Goal: Navigation & Orientation: Find specific page/section

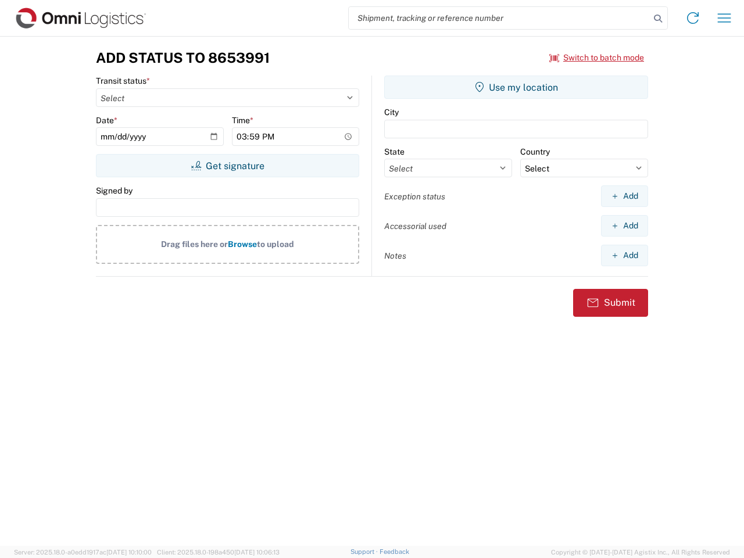
click at [500, 18] on input "search" at bounding box center [499, 18] width 301 height 22
click at [658, 19] on icon at bounding box center [658, 18] width 16 height 16
click at [693, 18] on icon at bounding box center [693, 18] width 19 height 19
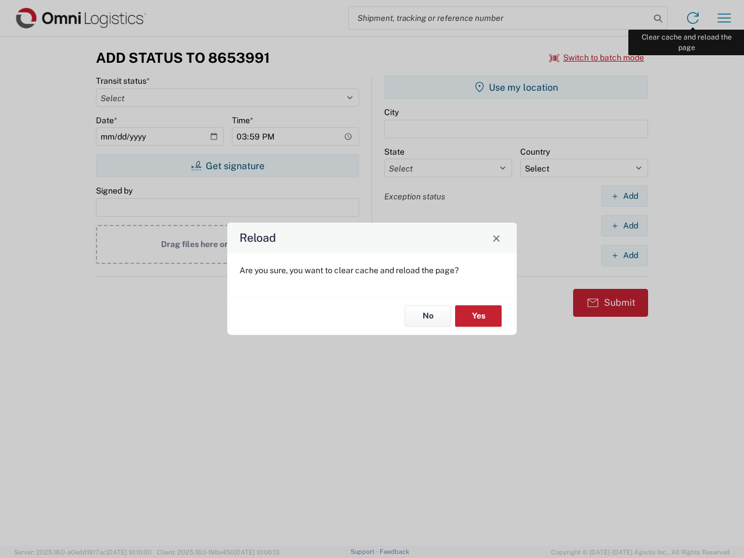
click at [725, 18] on div "Reload Are you sure, you want to clear cache and reload the page? No Yes" at bounding box center [372, 279] width 744 height 558
click at [597, 58] on div "Reload Are you sure, you want to clear cache and reload the page? No Yes" at bounding box center [372, 279] width 744 height 558
click at [227, 166] on div "Reload Are you sure, you want to clear cache and reload the page? No Yes" at bounding box center [372, 279] width 744 height 558
click at [516, 87] on div "Reload Are you sure, you want to clear cache and reload the page? No Yes" at bounding box center [372, 279] width 744 height 558
click at [625, 196] on div "Reload Are you sure, you want to clear cache and reload the page? No Yes" at bounding box center [372, 279] width 744 height 558
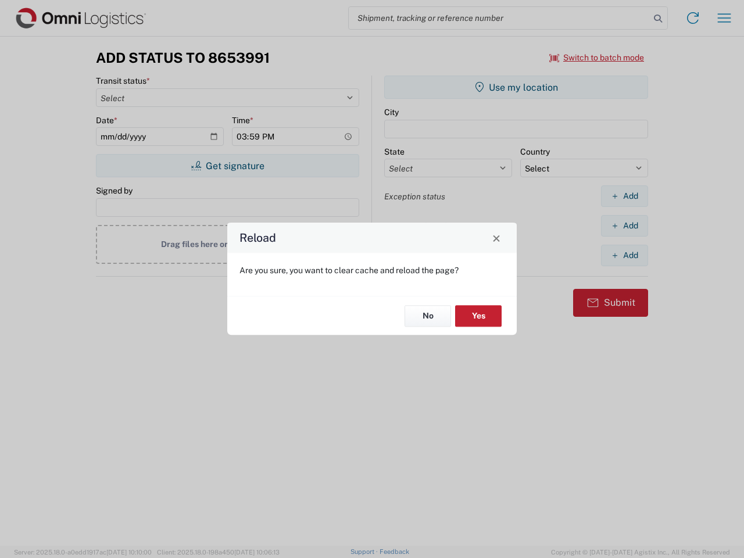
click at [625, 226] on div "Reload Are you sure, you want to clear cache and reload the page? No Yes" at bounding box center [372, 279] width 744 height 558
click at [625, 255] on div "Reload Are you sure, you want to clear cache and reload the page? No Yes" at bounding box center [372, 279] width 744 height 558
